Goal: Task Accomplishment & Management: Manage account settings

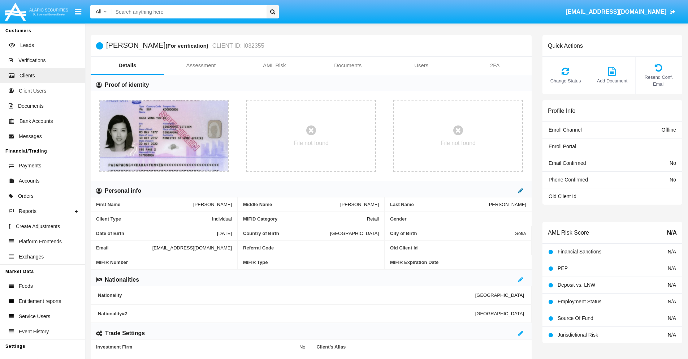
click at [521, 190] on icon at bounding box center [520, 191] width 5 height 6
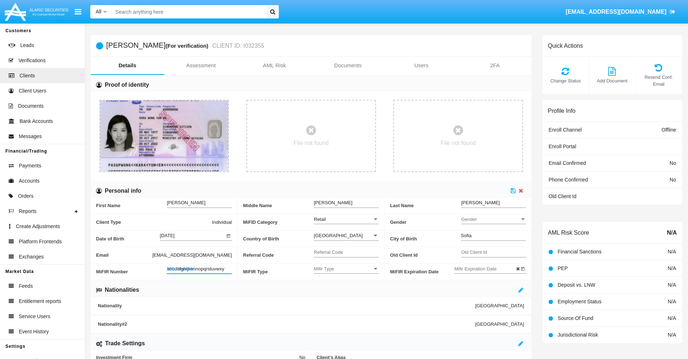
type input "abcdefghijklmnopqrstuvwxyz"
click at [513, 190] on icon at bounding box center [513, 191] width 5 height 6
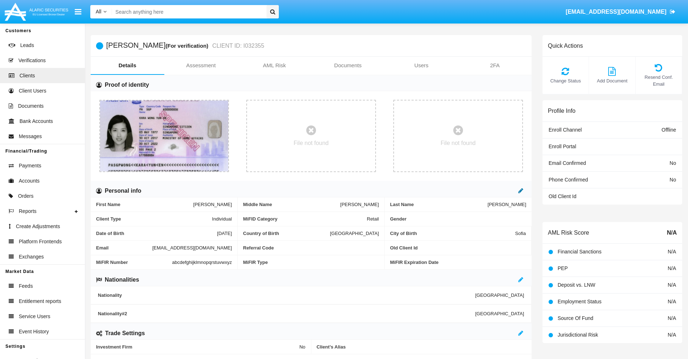
click at [521, 190] on icon at bounding box center [520, 191] width 5 height 6
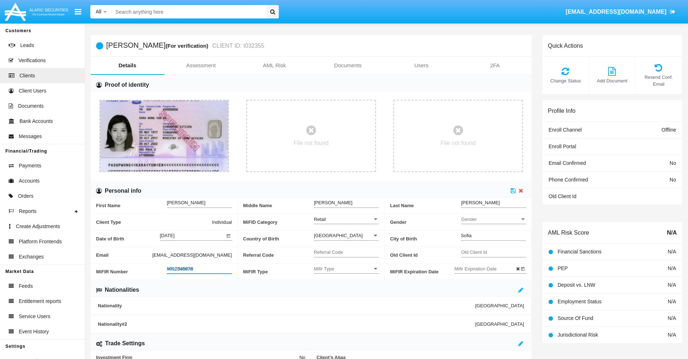
type input "#0123456789"
click at [513, 190] on icon at bounding box center [513, 191] width 5 height 6
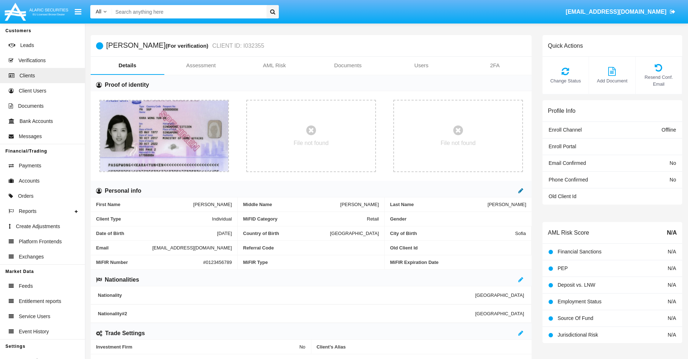
click at [521, 190] on icon at bounding box center [520, 191] width 5 height 6
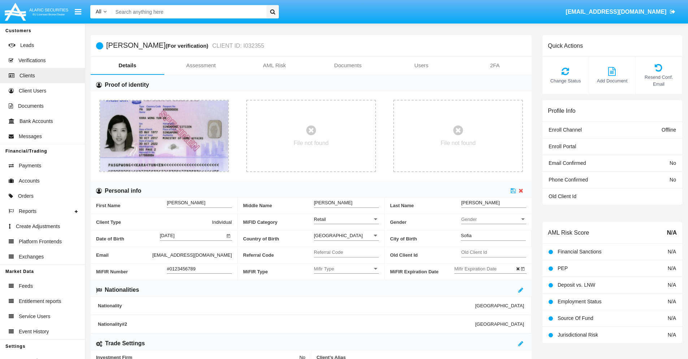
click at [199, 268] on input "#0123456789" at bounding box center [199, 269] width 65 height 6
click at [513, 190] on icon at bounding box center [513, 191] width 5 height 6
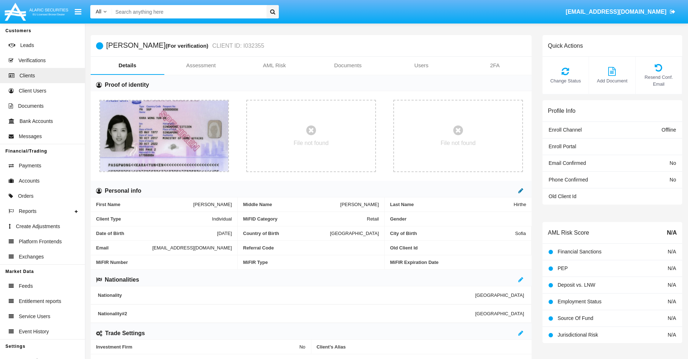
click at [521, 190] on icon at bounding box center [520, 191] width 5 height 6
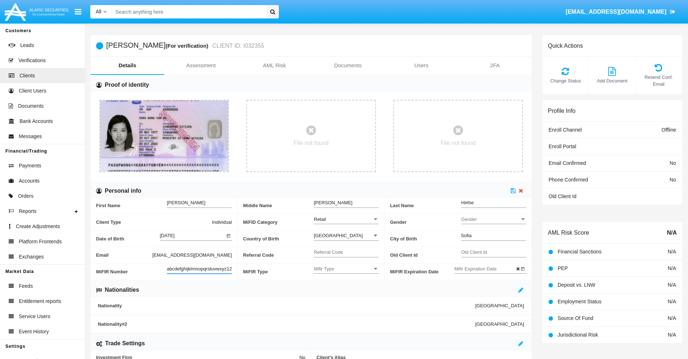
scroll to position [0, 5]
type input "abcdefghijklmnopqrstuvwxyz1234"
click at [513, 190] on icon at bounding box center [513, 191] width 5 height 6
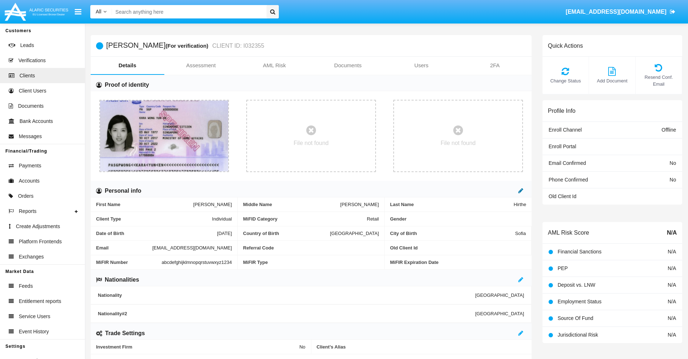
click at [521, 190] on icon at bounding box center [520, 191] width 5 height 6
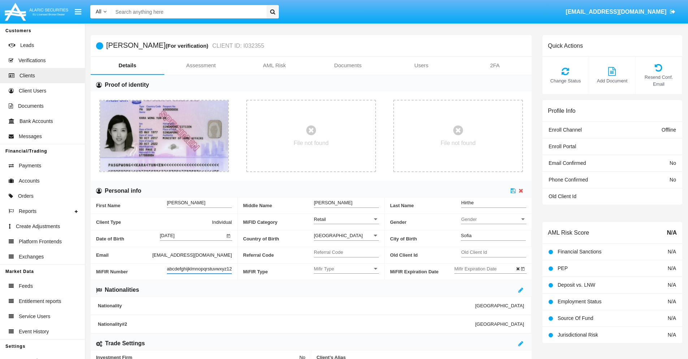
scroll to position [0, 8]
type input "abcdefghijklmnopqrstuvwxyz12345"
click at [513, 190] on icon at bounding box center [513, 191] width 5 height 6
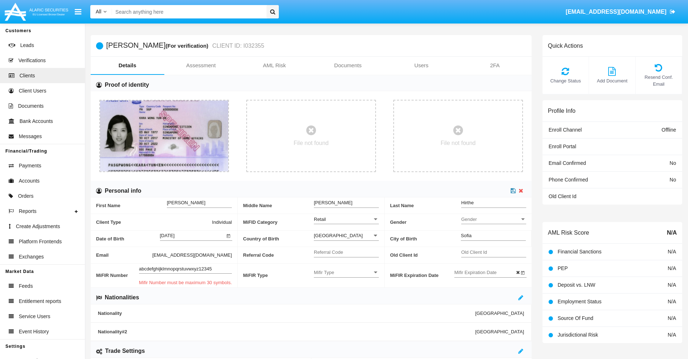
scroll to position [0, 0]
